Goal: Information Seeking & Learning: Learn about a topic

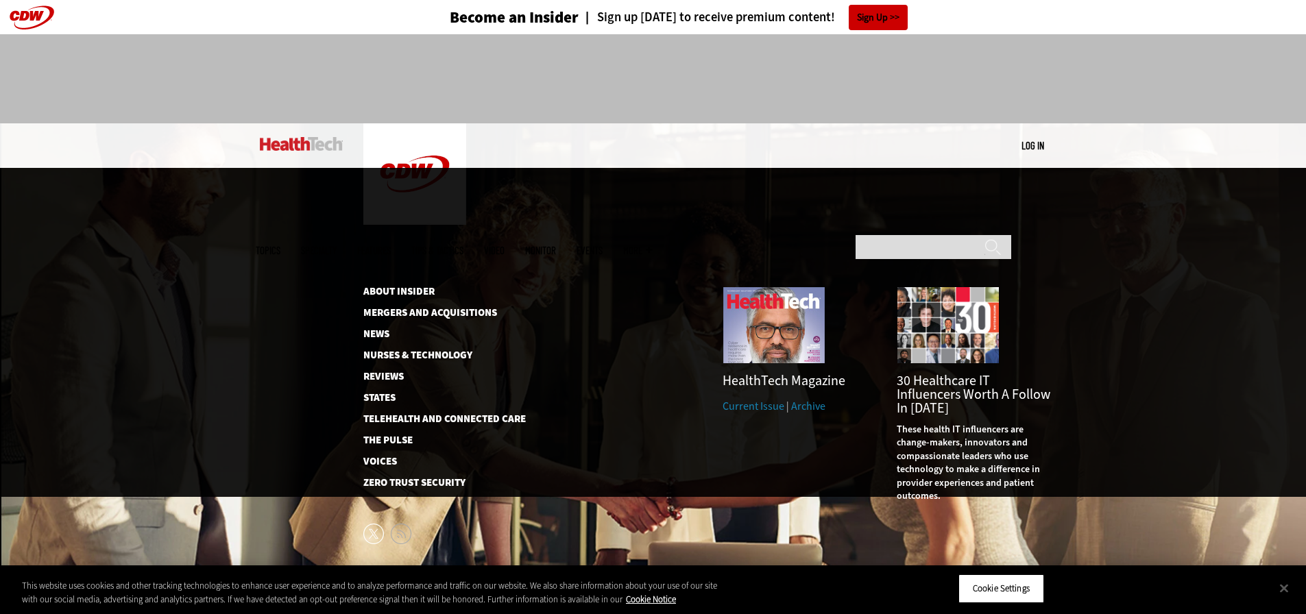
click at [455, 287] on ul "About Insider Mergers and Acquisitions News Nurses & Technology Reviews States …" at bounding box center [443, 388] width 161 height 202
click at [457, 308] on link "Mergers and Acquisitions" at bounding box center [433, 313] width 141 height 10
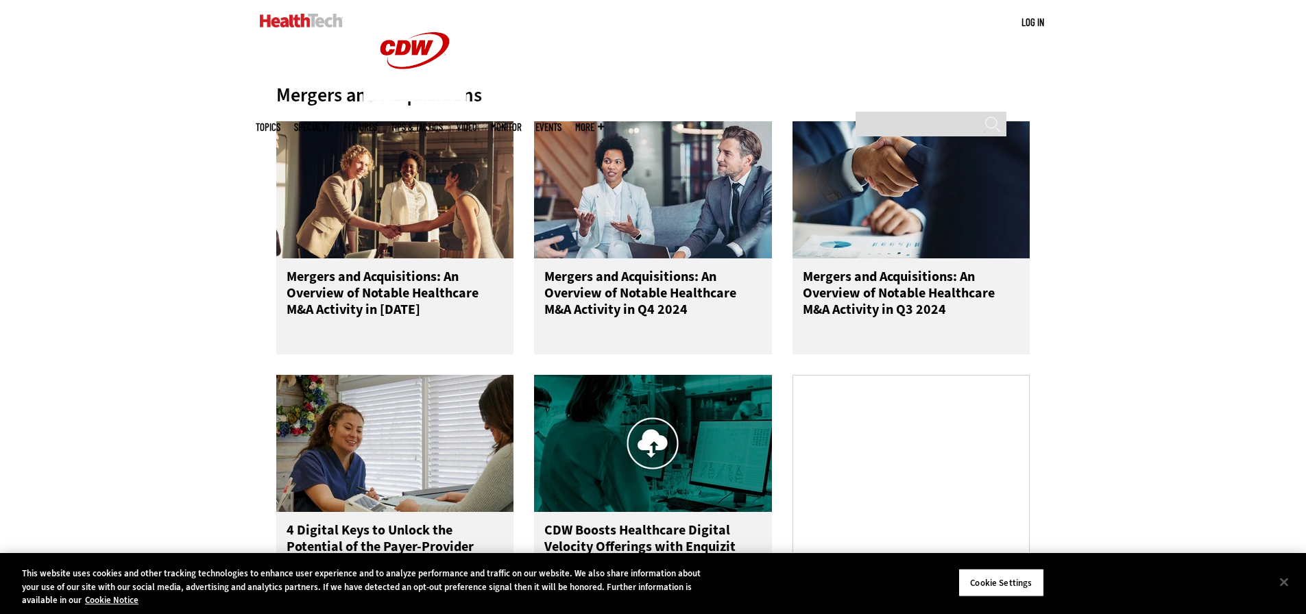
scroll to position [480, 0]
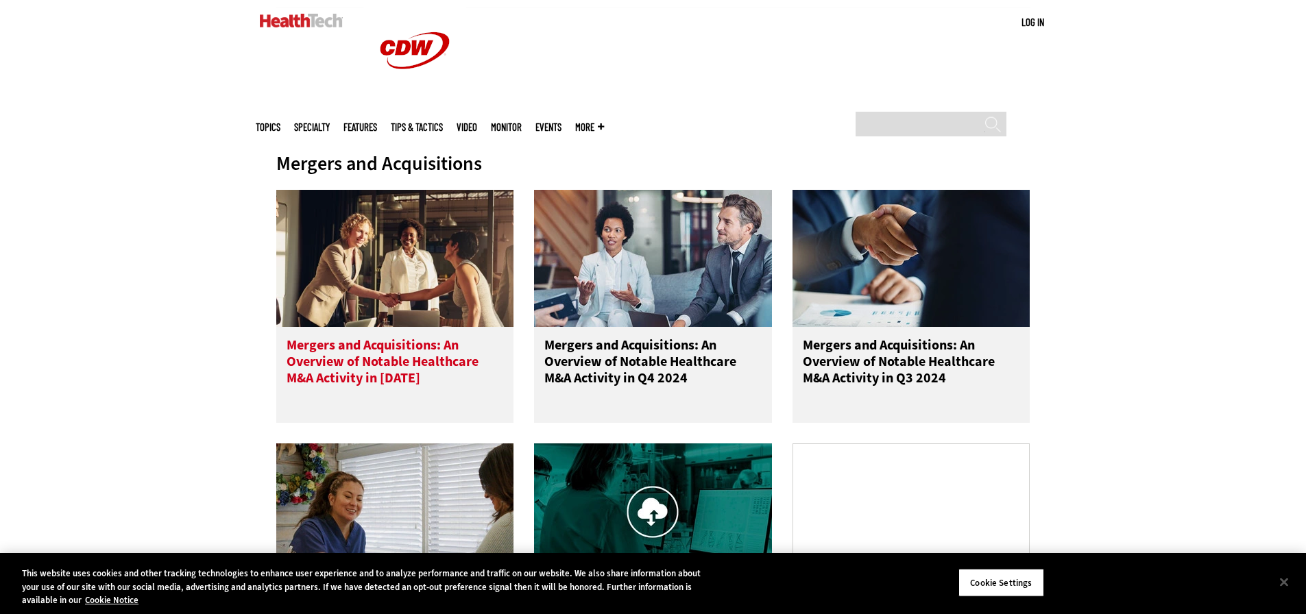
click at [417, 236] on img at bounding box center [395, 258] width 238 height 137
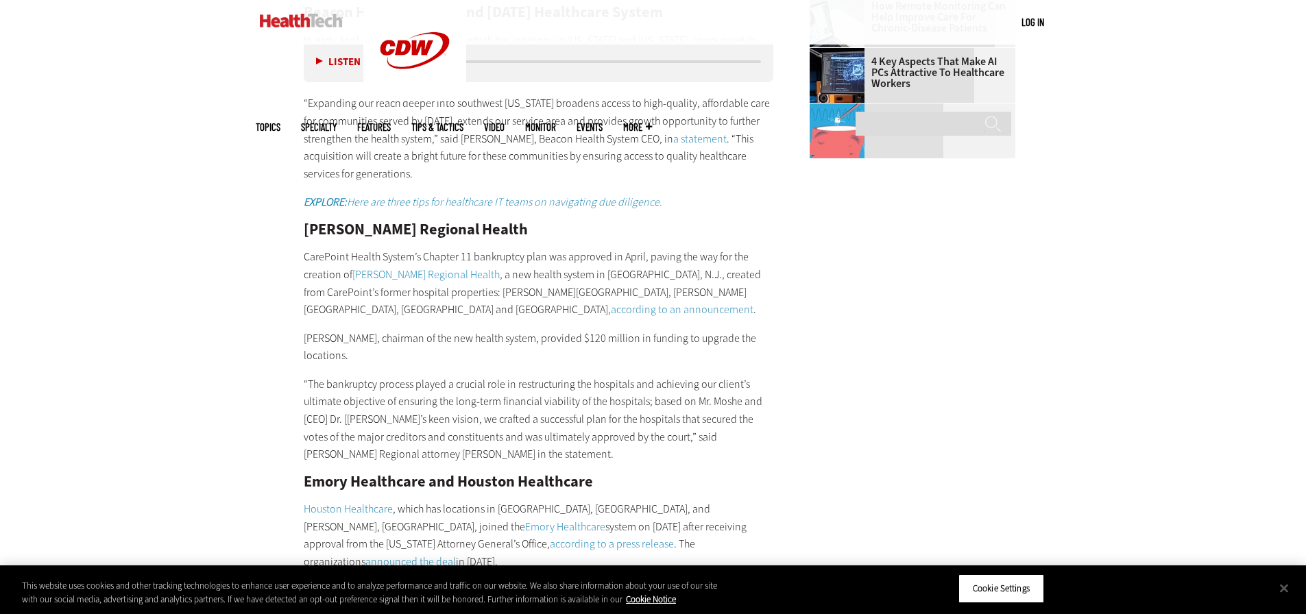
scroll to position [2057, 0]
